Goal: Information Seeking & Learning: Find specific fact

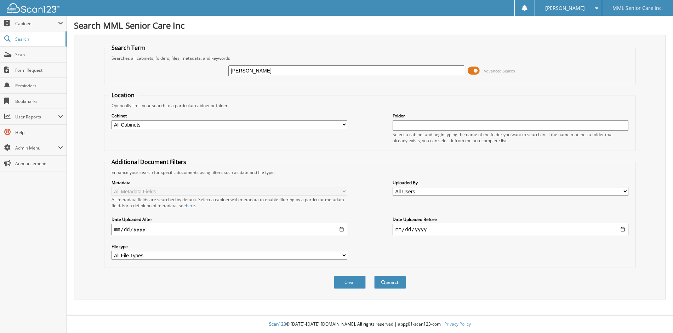
type input "Jessica Vadenais"
click at [374, 276] on button "Search" at bounding box center [390, 282] width 32 height 13
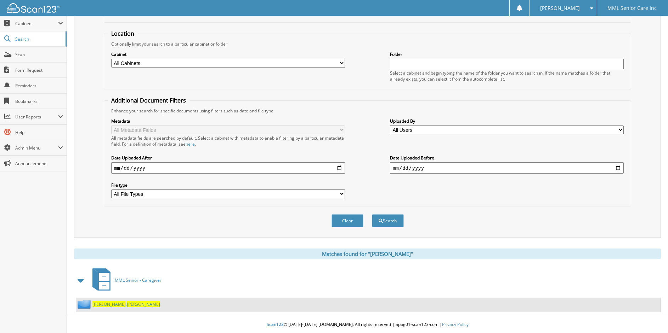
scroll to position [62, 0]
click at [127, 304] on span "Jessica" at bounding box center [143, 304] width 33 height 6
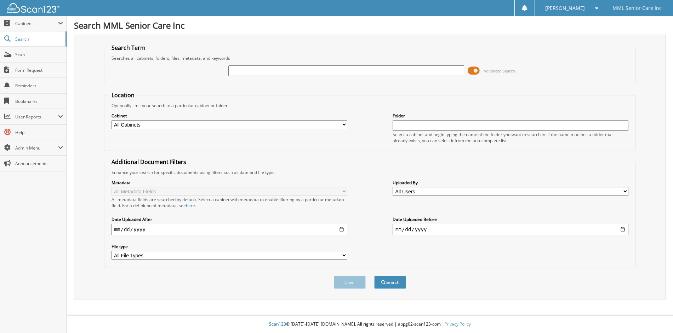
drag, startPoint x: 0, startPoint y: 0, endPoint x: 248, endPoint y: 73, distance: 259.0
click at [248, 73] on input "text" at bounding box center [346, 70] width 236 height 11
type input "melanie walsh"
click at [390, 284] on button "Search" at bounding box center [390, 282] width 32 height 13
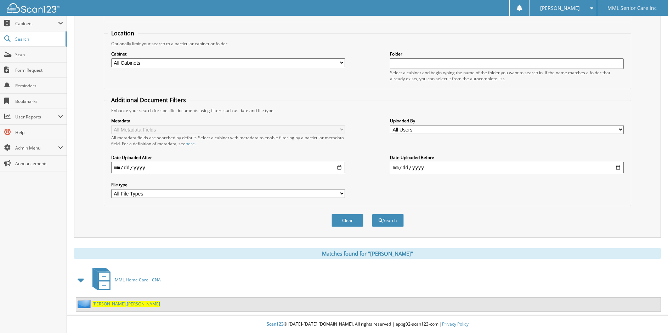
click at [104, 309] on div "Walsh , Melanie" at bounding box center [368, 305] width 584 height 14
click at [105, 305] on link "Walsh , Melanie" at bounding box center [126, 304] width 68 height 6
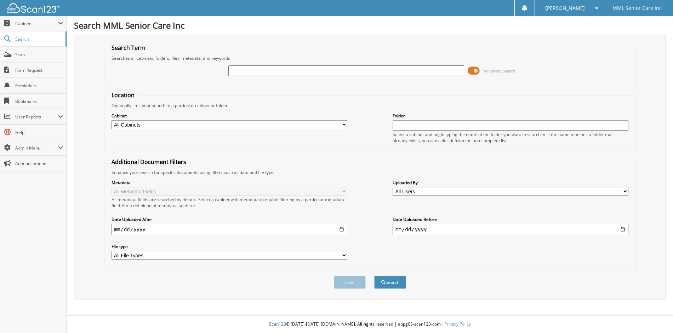
click at [430, 73] on input "text" at bounding box center [346, 70] width 236 height 11
type input "Janettes"
click at [374, 276] on button "Search" at bounding box center [390, 282] width 32 height 13
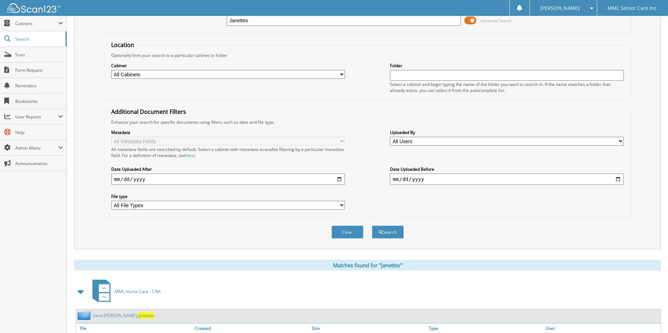
scroll to position [237, 0]
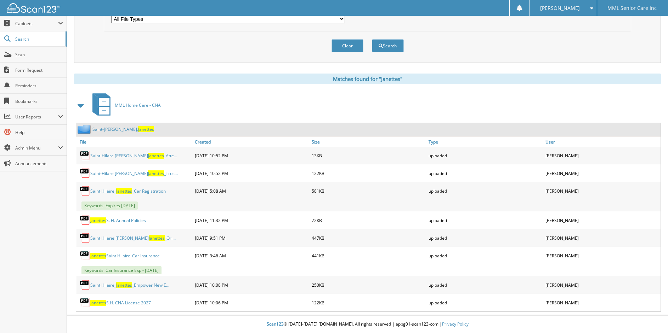
click at [114, 131] on link "Saint-[PERSON_NAME], Janettes" at bounding box center [123, 129] width 62 height 6
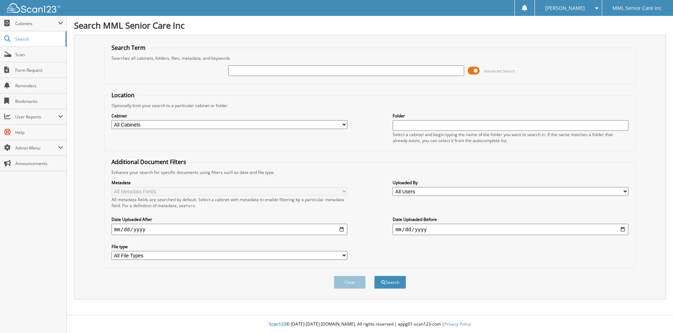
click at [249, 71] on input "text" at bounding box center [346, 70] width 236 height 11
type input "denise Clarke"
click at [374, 276] on button "Search" at bounding box center [390, 282] width 32 height 13
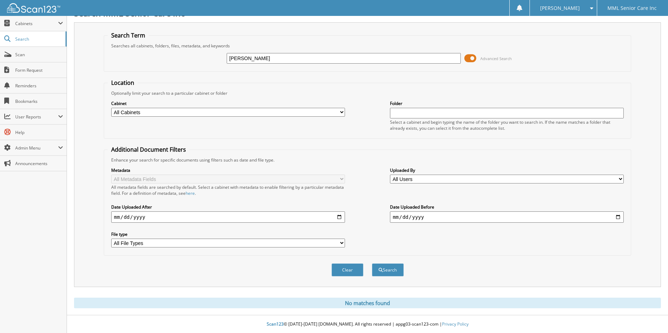
click at [242, 59] on input "denise Clarke" at bounding box center [344, 58] width 234 height 11
click at [254, 57] on input "denise Clarke" at bounding box center [344, 58] width 234 height 11
click at [253, 57] on input "denise Clarke" at bounding box center [344, 58] width 234 height 11
type input "denise"
click at [372, 264] on button "Search" at bounding box center [388, 270] width 32 height 13
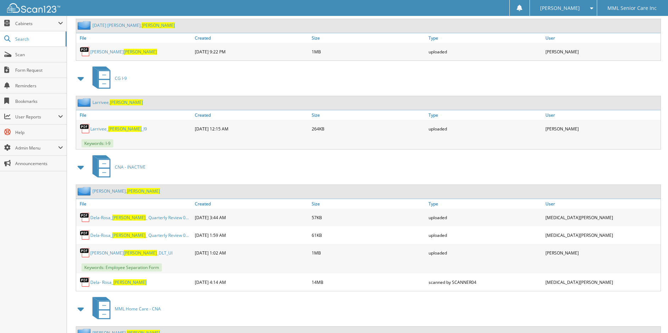
scroll to position [1725, 0]
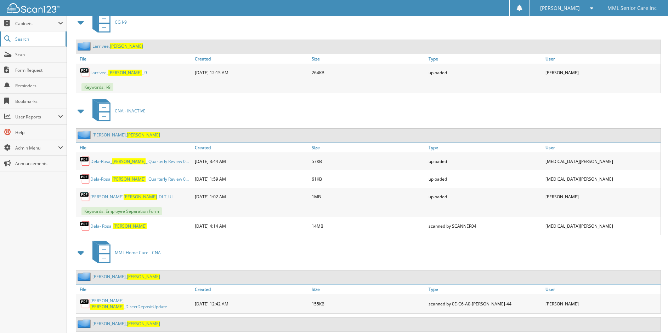
click at [24, 39] on span "Search" at bounding box center [38, 39] width 47 height 6
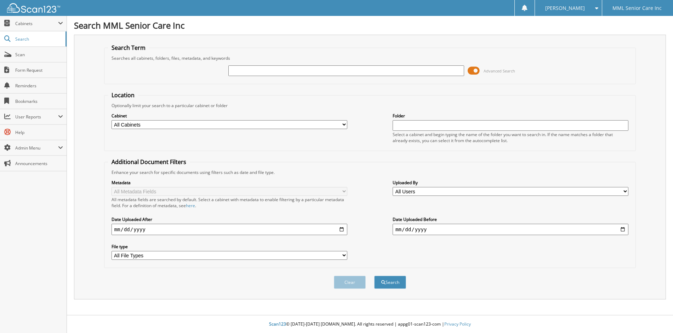
click at [258, 70] on input "text" at bounding box center [346, 70] width 236 height 11
type input "[PERSON_NAME]"
click at [374, 276] on button "Search" at bounding box center [390, 282] width 32 height 13
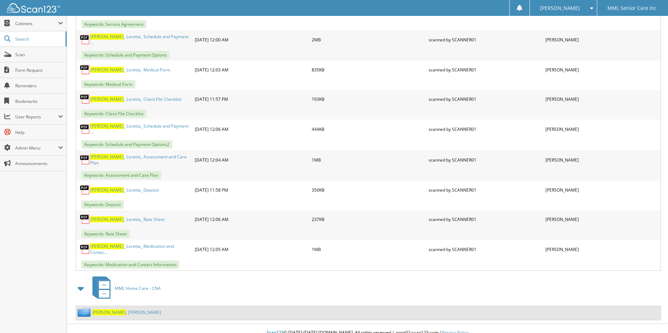
click at [106, 310] on link "[PERSON_NAME]" at bounding box center [126, 313] width 69 height 6
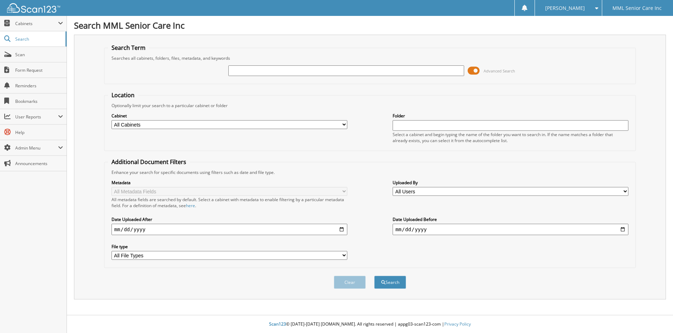
drag, startPoint x: 276, startPoint y: 73, endPoint x: 288, endPoint y: 65, distance: 13.5
click at [276, 73] on input "text" at bounding box center [346, 70] width 236 height 11
type input "[PERSON_NAME]"
click at [374, 276] on button "Search" at bounding box center [390, 282] width 32 height 13
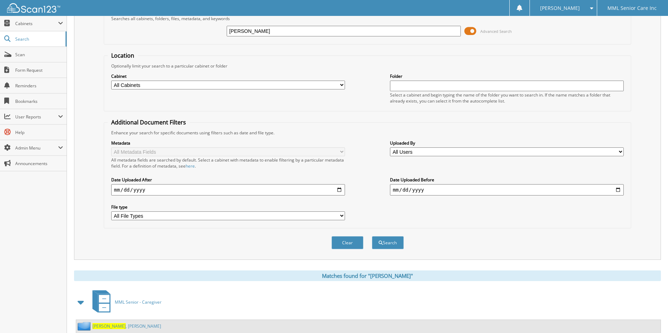
scroll to position [62, 0]
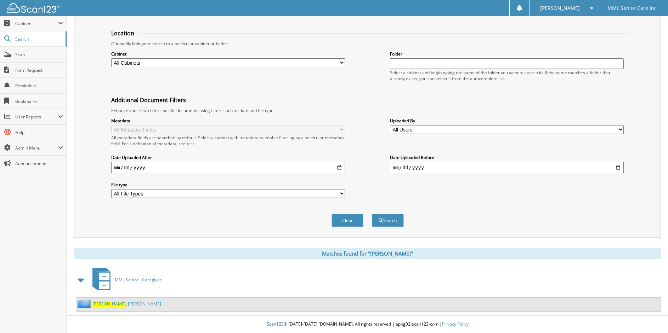
click at [120, 304] on link "[PERSON_NAME]" at bounding box center [126, 304] width 69 height 6
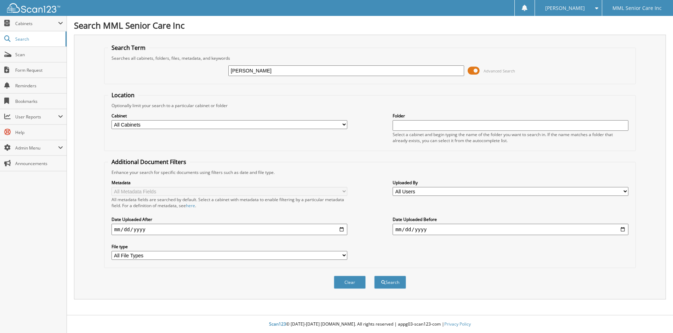
type input "[PERSON_NAME]"
click at [374, 276] on button "Search" at bounding box center [390, 282] width 32 height 13
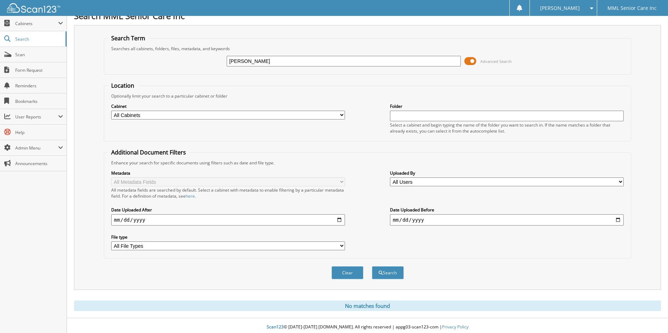
scroll to position [12, 0]
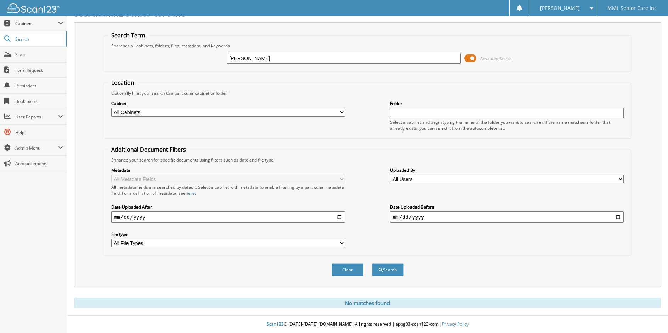
click at [234, 56] on input "[PERSON_NAME]" at bounding box center [344, 58] width 234 height 11
type input "D"
type input "Cadet"
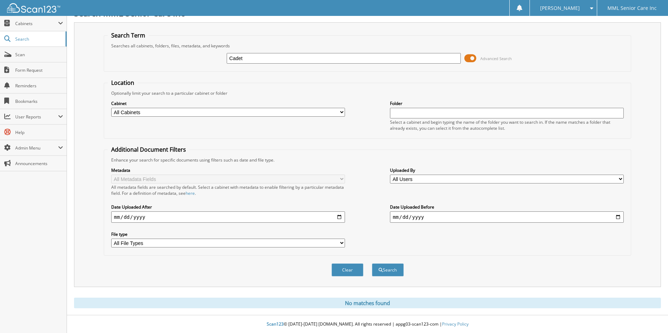
click at [372, 264] on button "Search" at bounding box center [388, 270] width 32 height 13
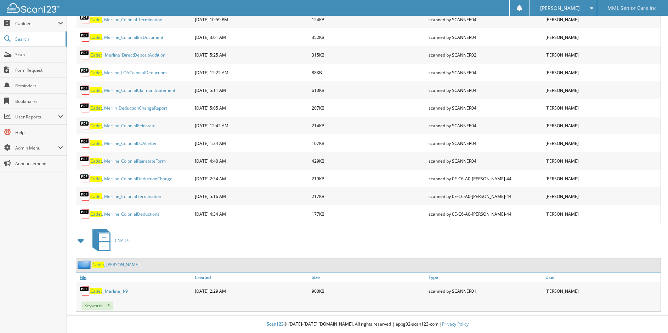
scroll to position [335, 0]
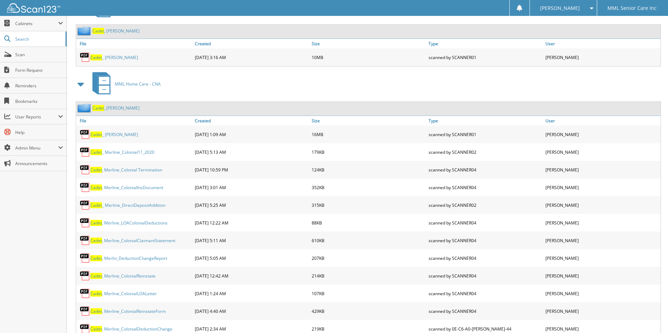
click at [105, 111] on link "[PERSON_NAME]" at bounding box center [115, 108] width 47 height 6
